Goal: Use online tool/utility: Use online tool/utility

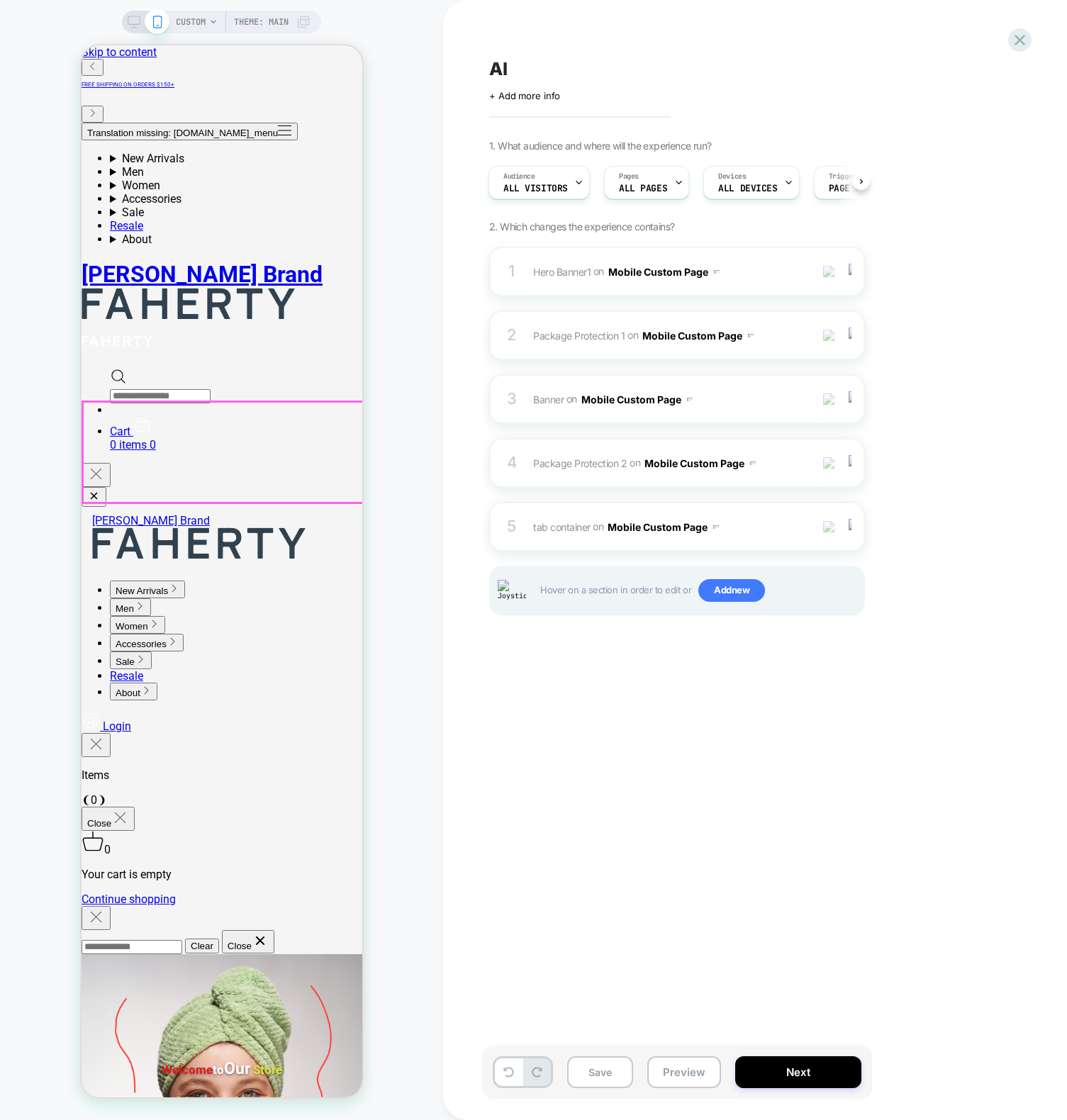
drag, startPoint x: 339, startPoint y: 455, endPoint x: 356, endPoint y: 454, distance: 17.0
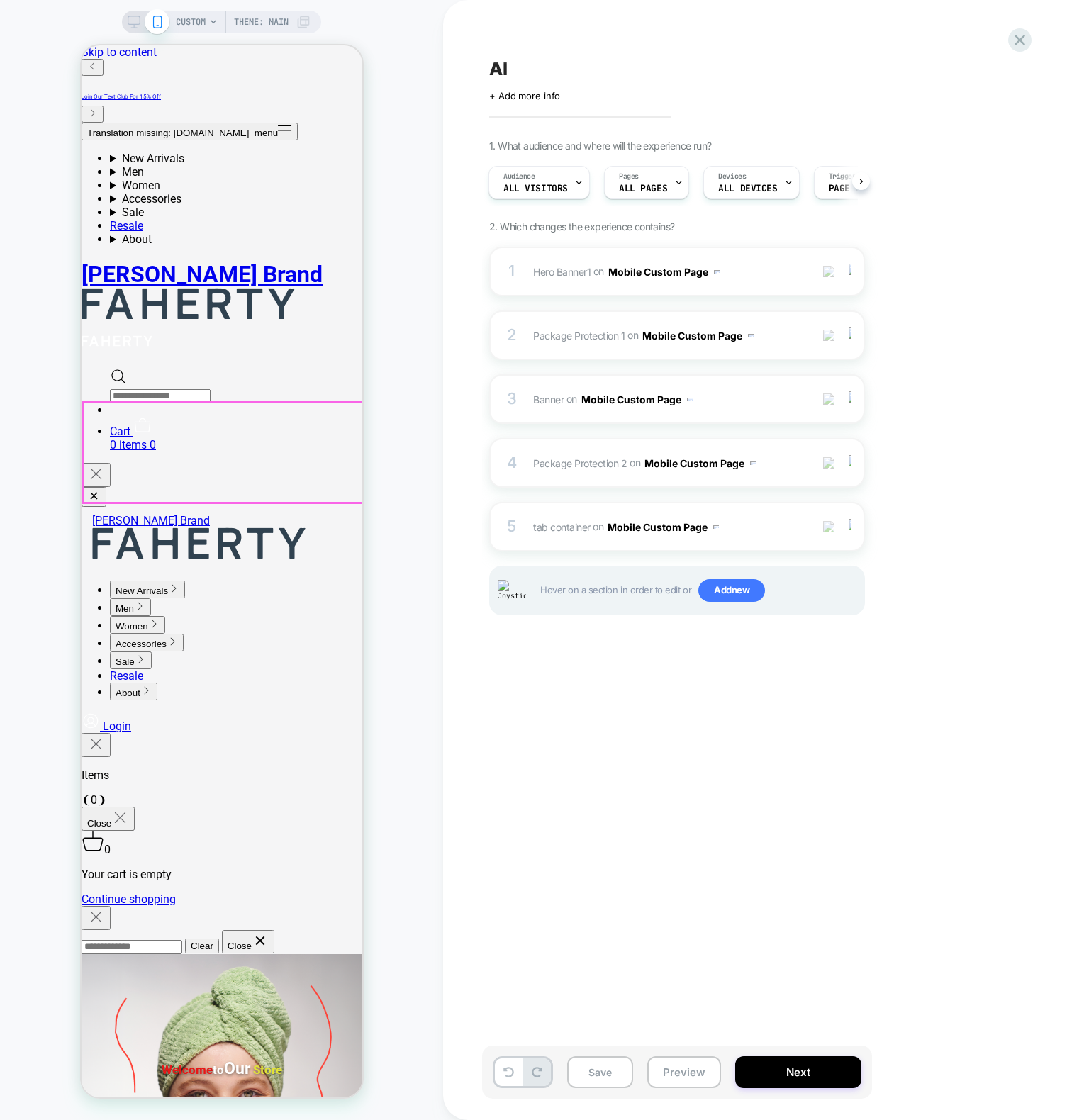
drag, startPoint x: 347, startPoint y: 451, endPoint x: 358, endPoint y: 451, distance: 11.0
drag, startPoint x: 349, startPoint y: 451, endPoint x: 358, endPoint y: 451, distance: 9.0
